Goal: Information Seeking & Learning: Learn about a topic

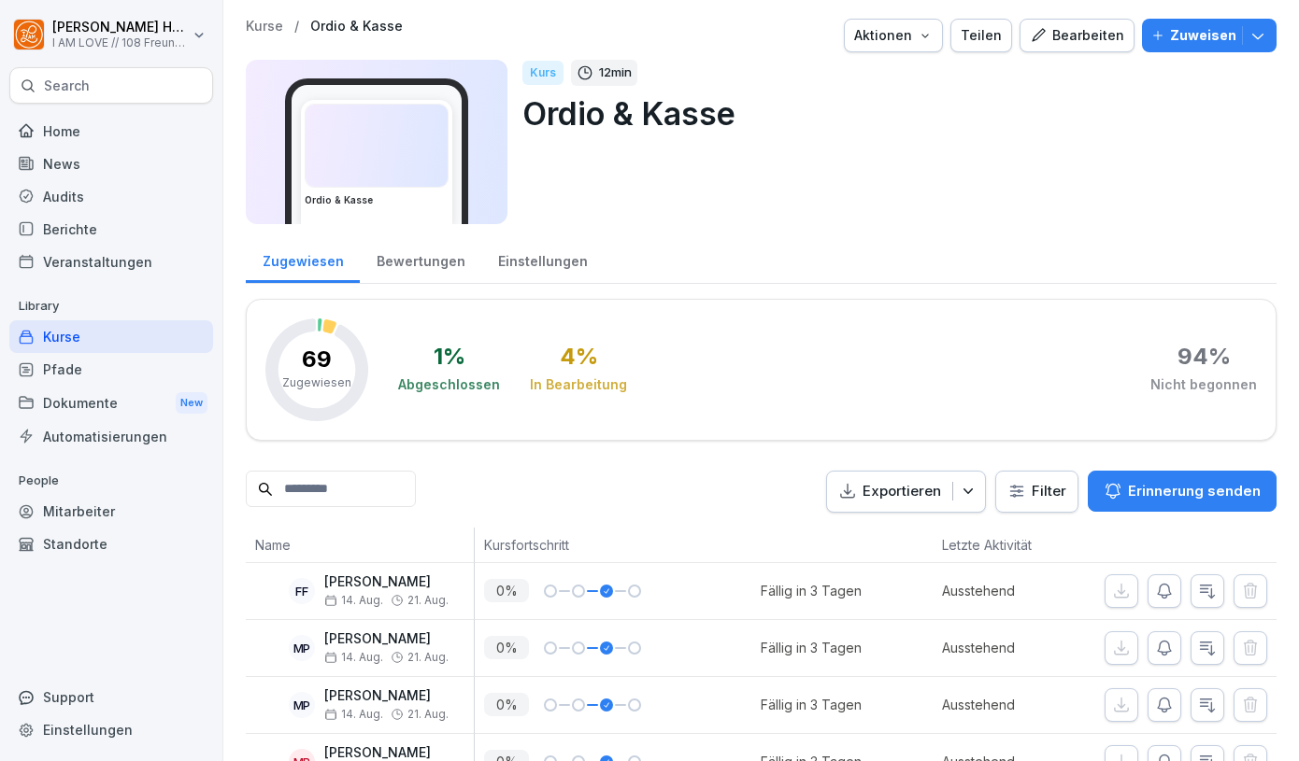
click at [307, 502] on input at bounding box center [331, 489] width 170 height 36
type input "***"
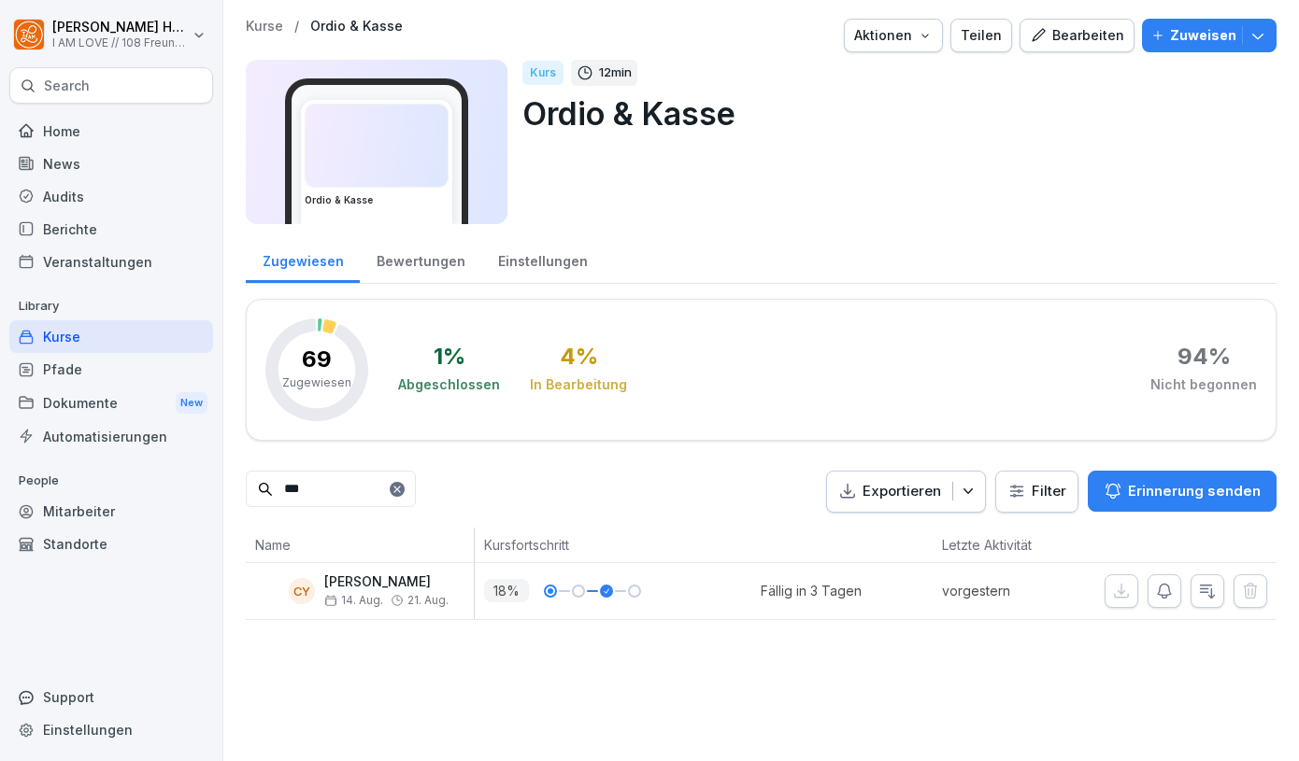
click at [126, 339] on div "Kurse" at bounding box center [111, 336] width 204 height 33
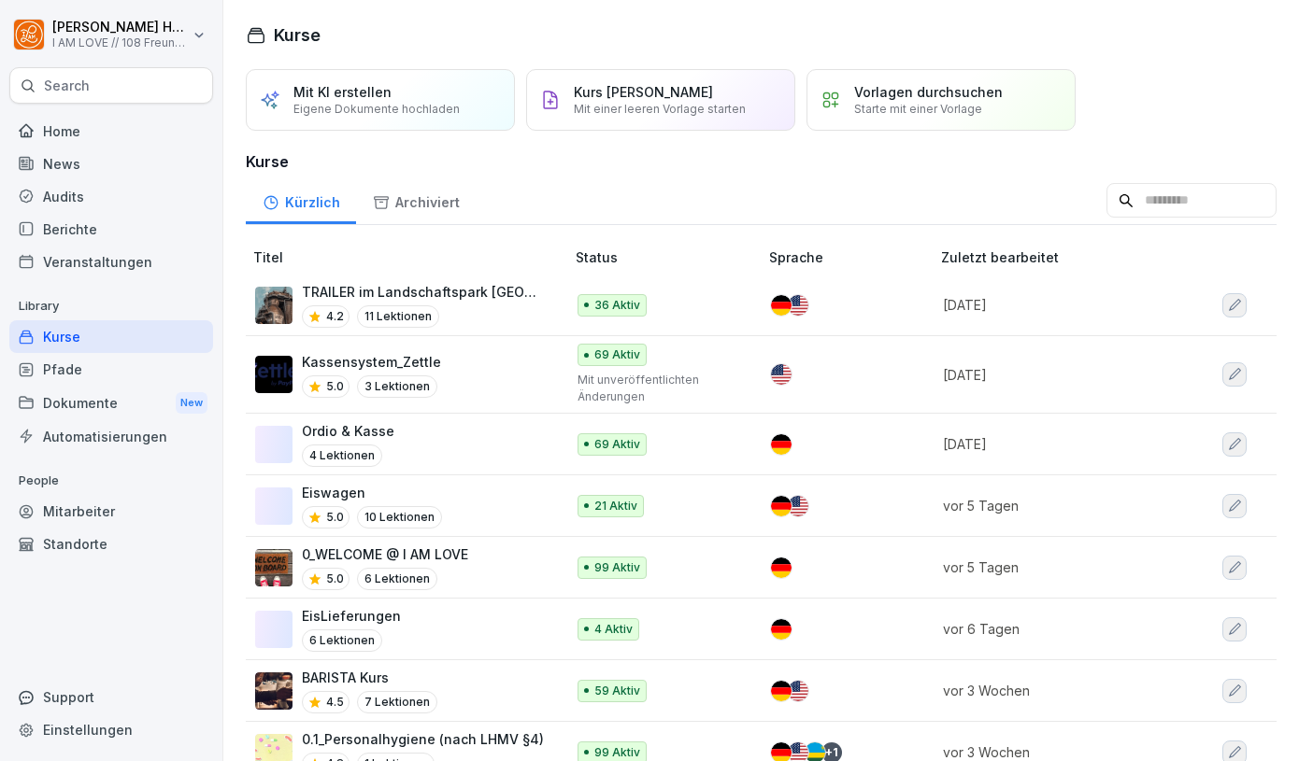
click at [477, 359] on div "Kassensystem_Zettle 5.0 3 Lektionen" at bounding box center [400, 375] width 291 height 46
